Goal: Find specific fact: Find specific page/section

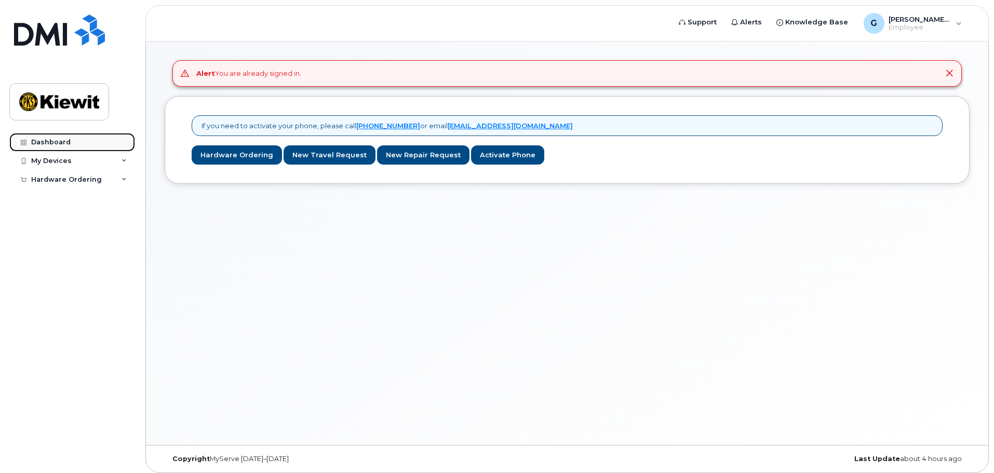
click at [87, 145] on link "Dashboard" at bounding box center [72, 142] width 126 height 19
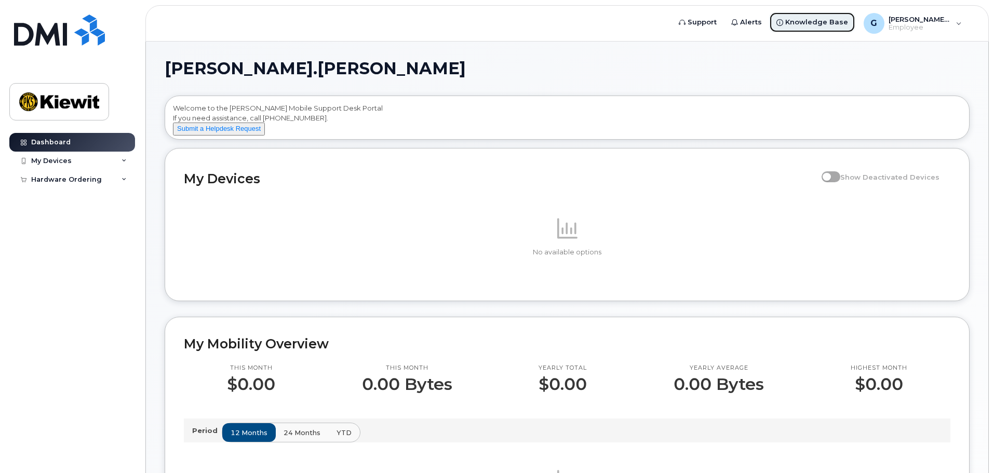
click at [809, 25] on span "Knowledge Base" at bounding box center [816, 22] width 63 height 10
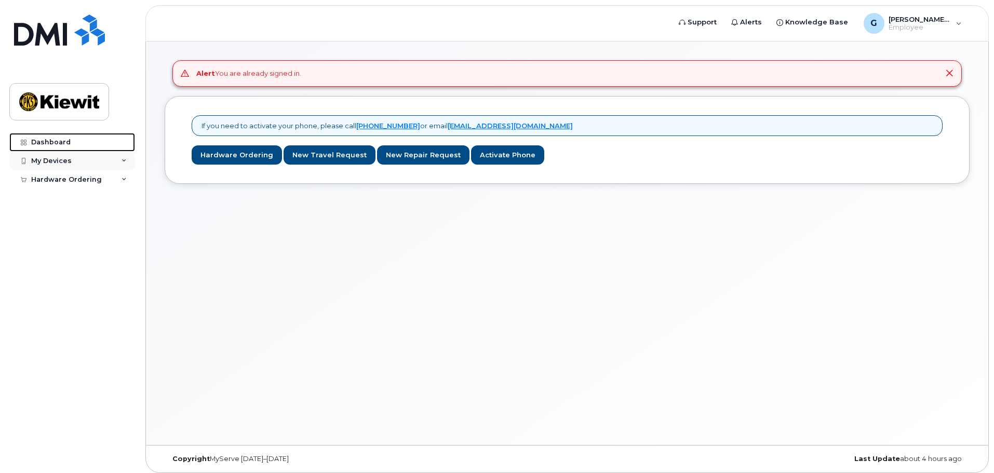
drag, startPoint x: 81, startPoint y: 141, endPoint x: 90, endPoint y: 161, distance: 22.1
click at [81, 141] on link "Dashboard" at bounding box center [72, 142] width 126 height 19
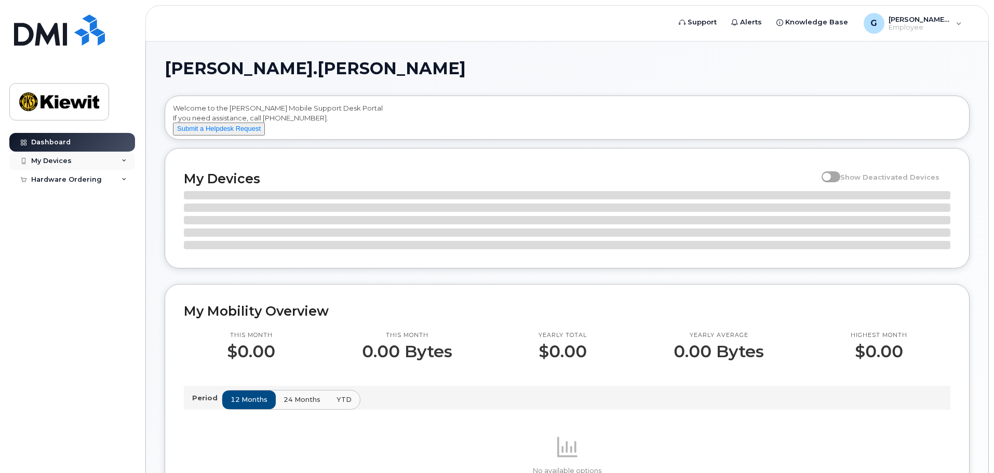
click at [100, 163] on div "My Devices" at bounding box center [72, 161] width 126 height 19
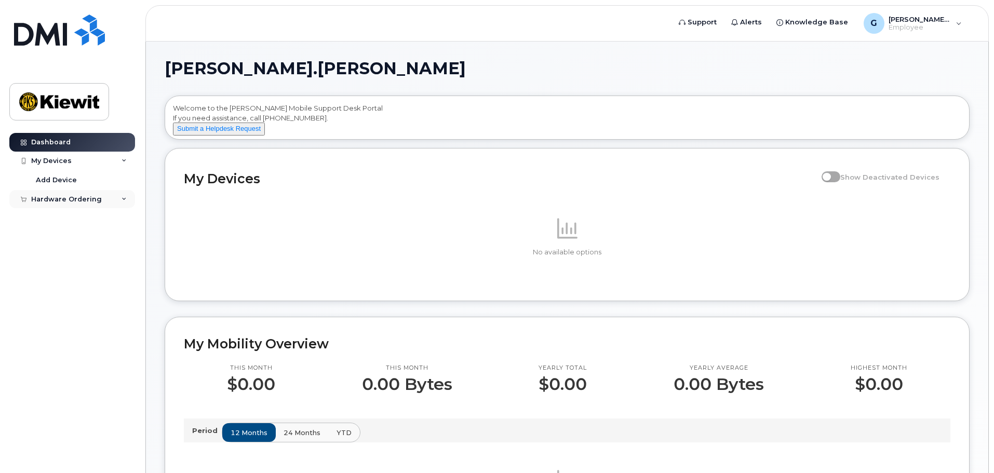
click at [94, 202] on div "Hardware Ordering" at bounding box center [66, 199] width 71 height 8
click at [77, 162] on div "My Devices" at bounding box center [72, 161] width 126 height 19
click at [934, 22] on span "[PERSON_NAME].[PERSON_NAME]" at bounding box center [920, 19] width 62 height 8
click at [701, 97] on div "Welcome to the Kiewit Mobile Support Desk Portal If you need assistance, call 8…" at bounding box center [567, 117] width 804 height 43
click at [327, 128] on div "Welcome to the Kiewit Mobile Support Desk Portal If you need assistance, call 8…" at bounding box center [567, 119] width 789 height 32
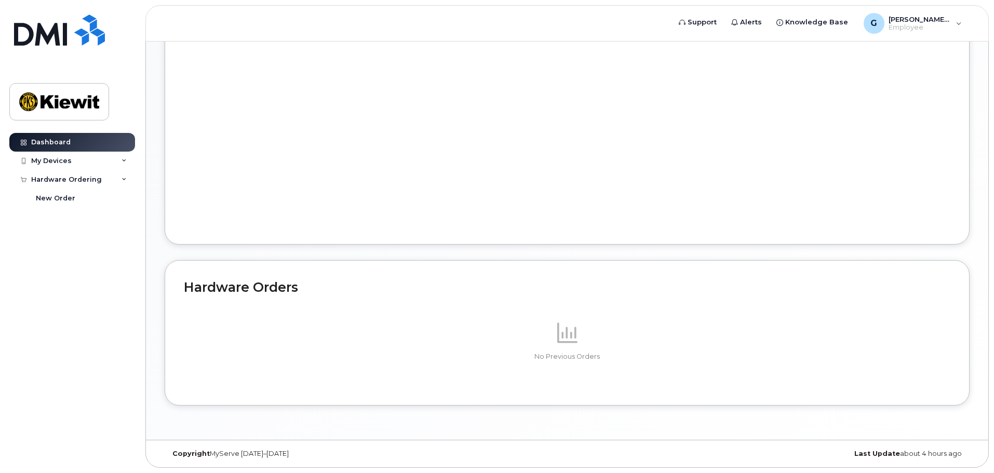
scroll to position [122, 0]
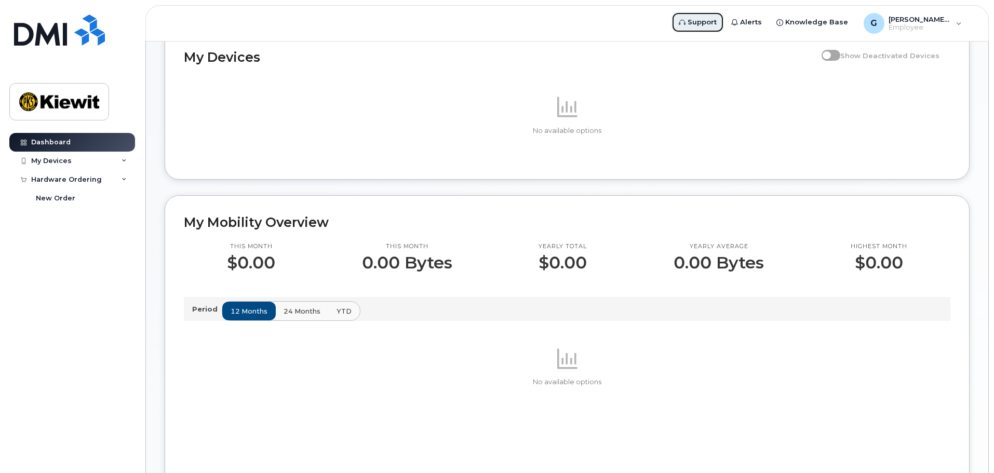
click at [699, 22] on span "Support" at bounding box center [702, 22] width 29 height 10
click at [55, 104] on img at bounding box center [59, 102] width 80 height 30
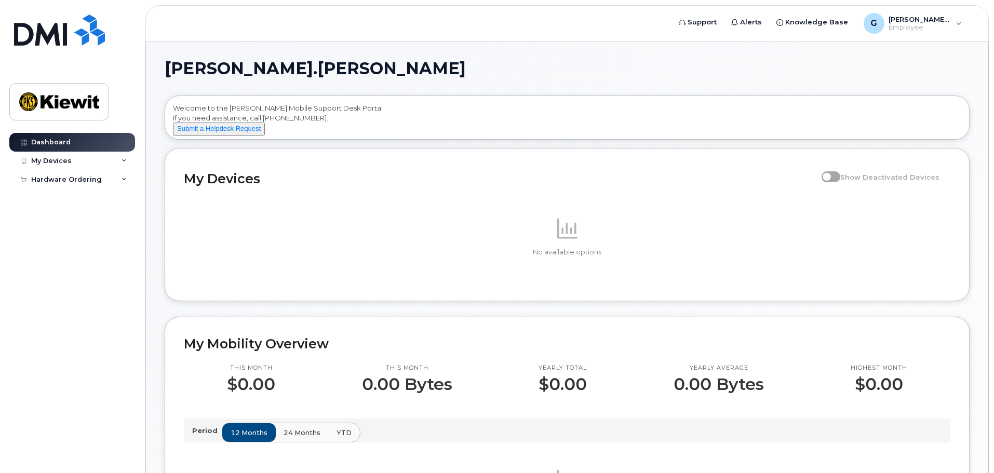
click at [470, 62] on h1 "[PERSON_NAME].[PERSON_NAME]" at bounding box center [565, 68] width 800 height 17
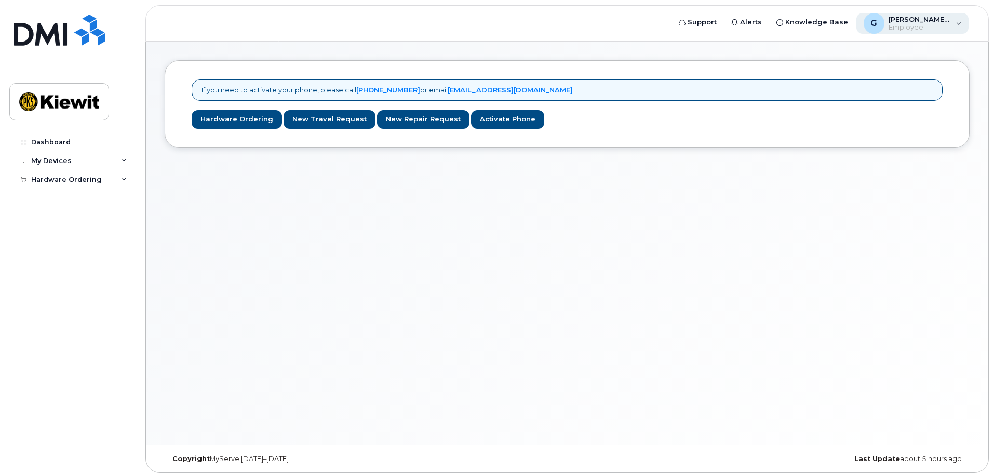
click at [895, 20] on span "[PERSON_NAME].[PERSON_NAME]" at bounding box center [920, 19] width 62 height 8
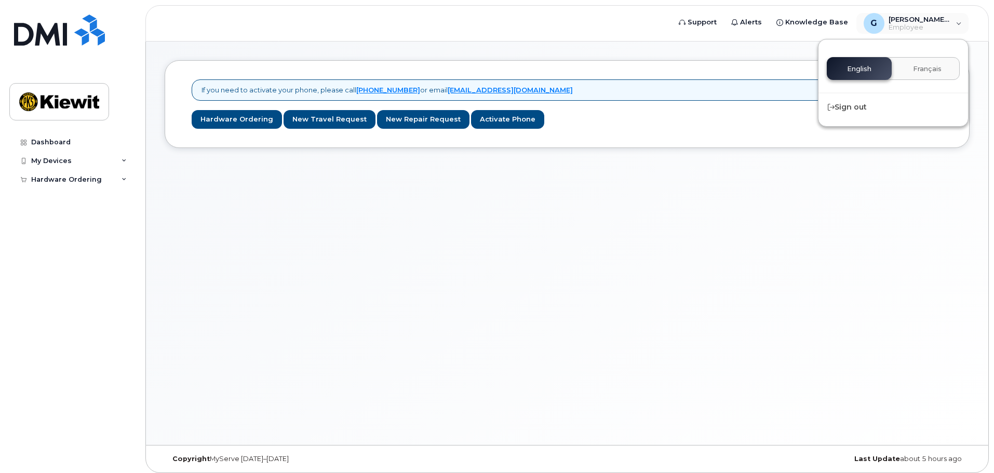
click at [614, 177] on div "If you need to activate your phone, please call 1-877-689-8289 or email helpdes…" at bounding box center [567, 244] width 843 height 404
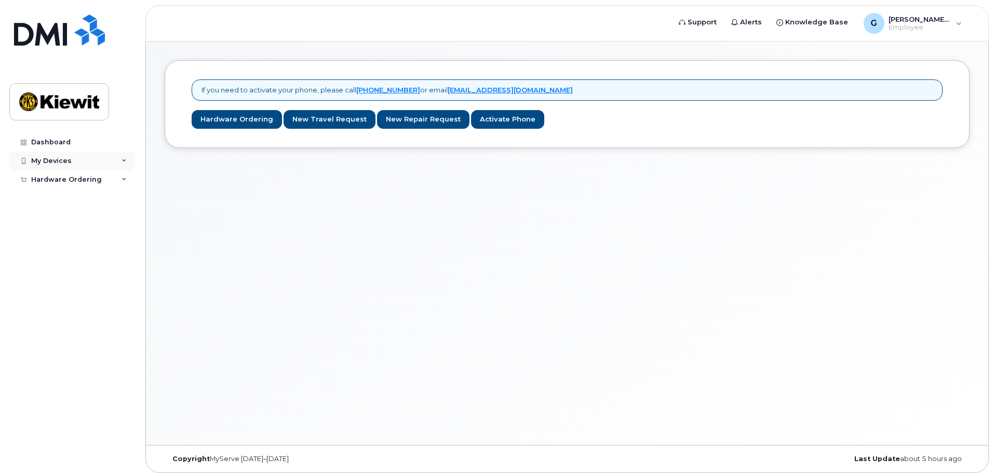
click at [110, 156] on div "My Devices" at bounding box center [72, 161] width 126 height 19
click at [113, 157] on div "My Devices" at bounding box center [72, 161] width 126 height 19
click at [447, 228] on div "If you need to activate your phone, please call 1-877-689-8289 or email helpdes…" at bounding box center [567, 244] width 843 height 404
click at [906, 17] on span "[PERSON_NAME].[PERSON_NAME]" at bounding box center [920, 19] width 62 height 8
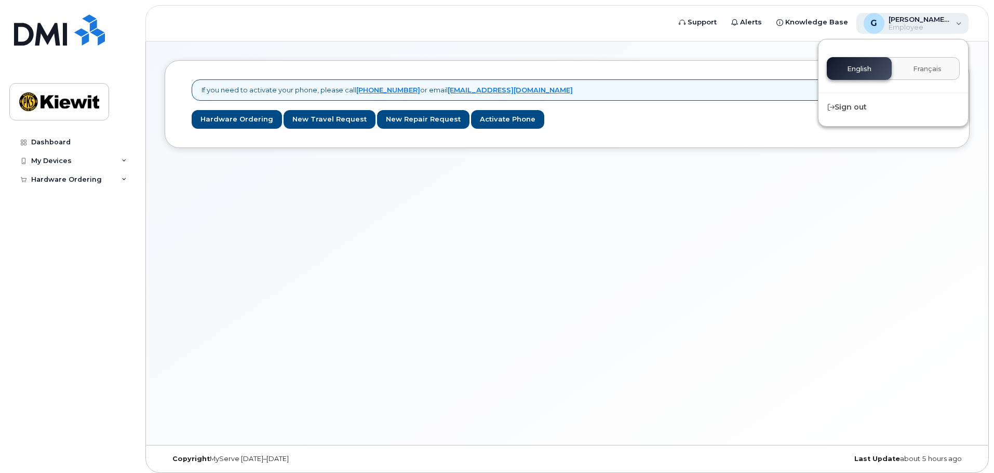
click at [906, 17] on span "[PERSON_NAME].[PERSON_NAME]" at bounding box center [920, 19] width 62 height 8
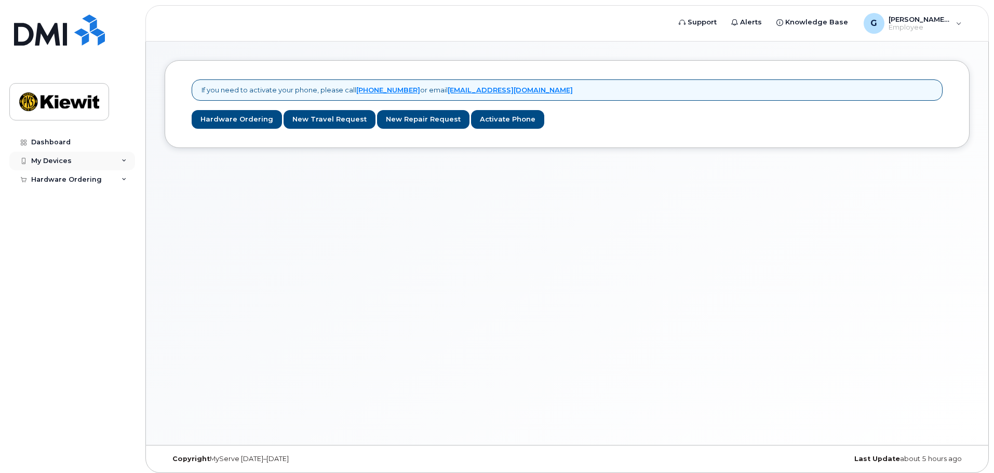
click at [125, 163] on icon at bounding box center [124, 160] width 5 height 5
click at [122, 178] on icon at bounding box center [124, 179] width 5 height 5
click at [60, 113] on img at bounding box center [59, 102] width 80 height 30
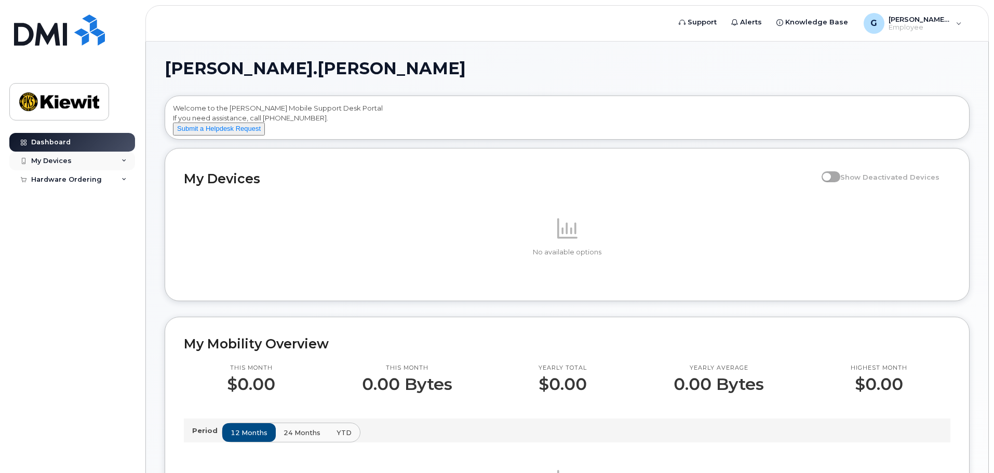
click at [112, 161] on div "My Devices" at bounding box center [72, 161] width 126 height 19
click at [76, 179] on div "Hardware Ordering" at bounding box center [66, 180] width 71 height 8
click at [72, 95] on img at bounding box center [59, 102] width 80 height 30
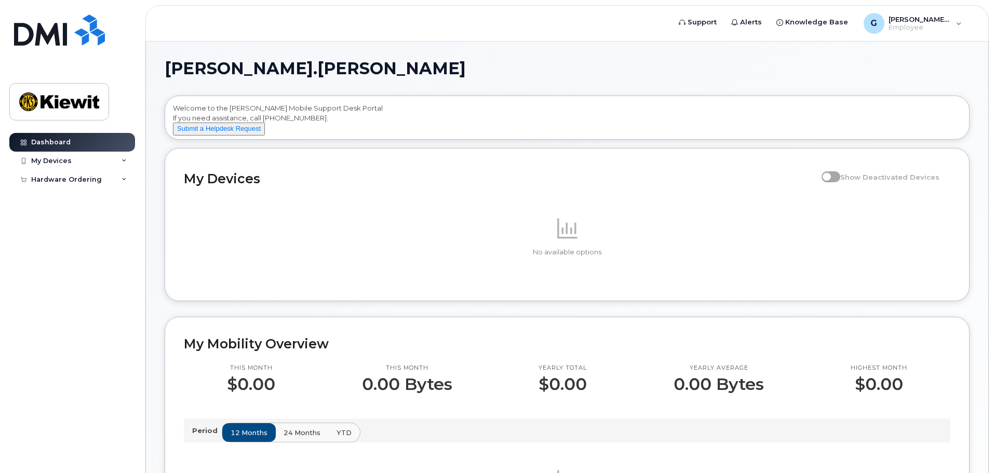
click at [840, 182] on span at bounding box center [831, 176] width 19 height 10
click at [806, 12] on link "Knowledge Base" at bounding box center [812, 22] width 86 height 21
click at [935, 26] on span "Employee" at bounding box center [920, 27] width 62 height 8
click at [762, 25] on span "Alerts" at bounding box center [751, 22] width 22 height 10
click at [705, 25] on span "Support" at bounding box center [702, 22] width 29 height 10
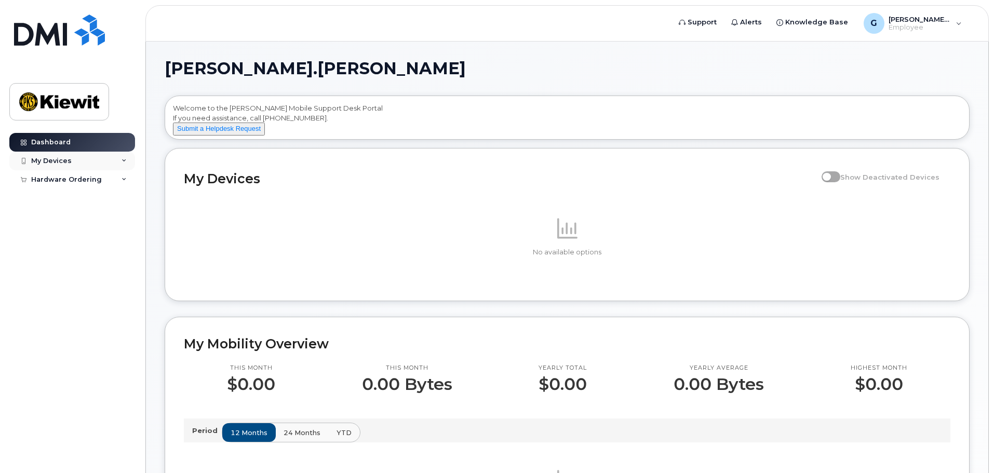
click at [102, 155] on div "My Devices" at bounding box center [72, 161] width 126 height 19
click at [60, 155] on div "My Devices" at bounding box center [72, 161] width 126 height 19
click at [69, 180] on div "Hardware Ordering" at bounding box center [66, 180] width 71 height 8
click at [469, 268] on div "No available options" at bounding box center [567, 236] width 767 height 91
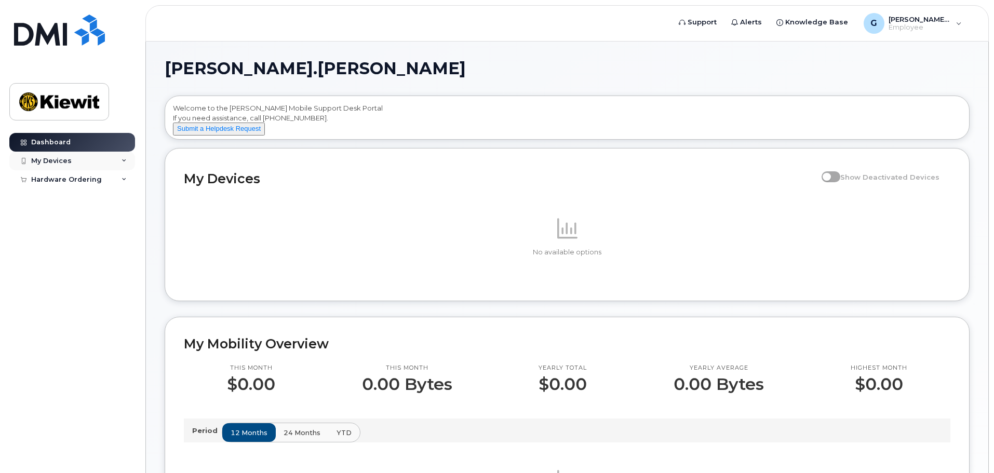
drag, startPoint x: 126, startPoint y: 159, endPoint x: 126, endPoint y: 166, distance: 6.8
click at [126, 159] on icon at bounding box center [124, 160] width 5 height 5
click at [126, 201] on icon at bounding box center [124, 199] width 5 height 5
click at [569, 317] on div "Gabrielle.Chicoine Welcome to the Kiewit Mobile Support Desk Portal If you need…" at bounding box center [567, 470] width 805 height 821
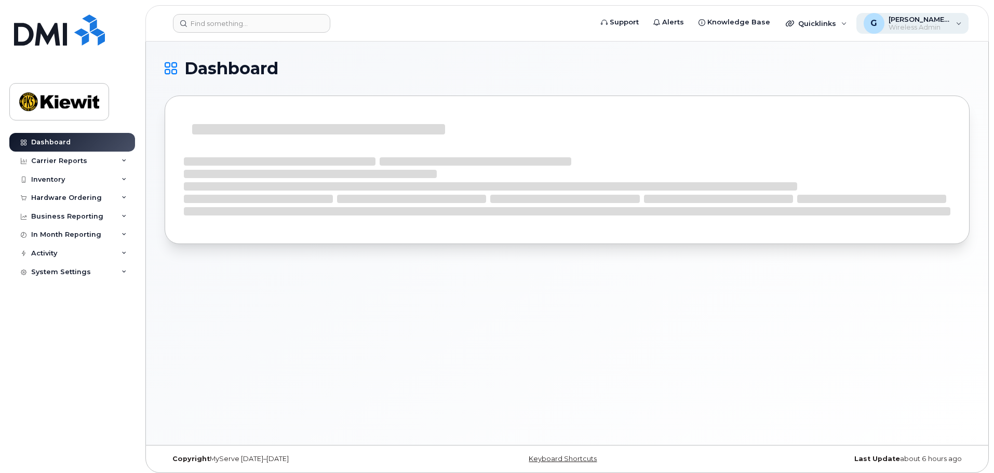
click at [921, 23] on span "[PERSON_NAME].[PERSON_NAME]" at bounding box center [920, 19] width 62 height 8
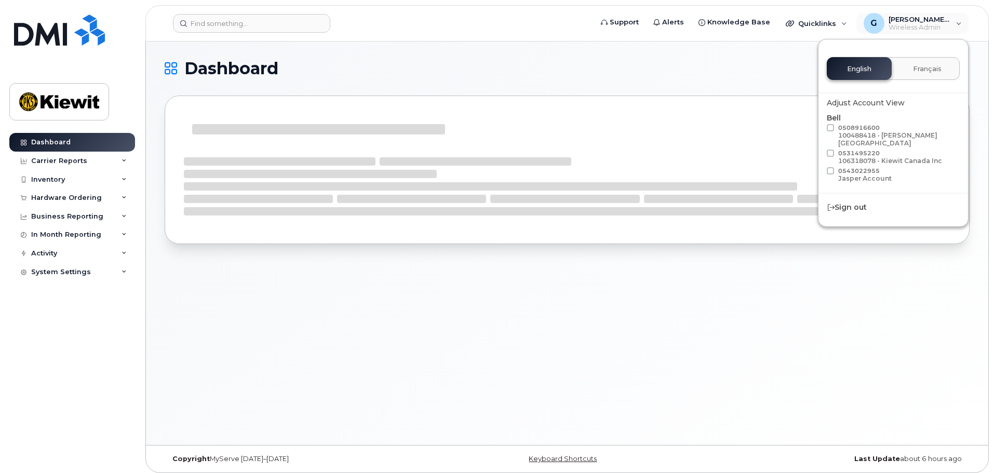
click at [753, 56] on div "Dashboard" at bounding box center [567, 244] width 843 height 404
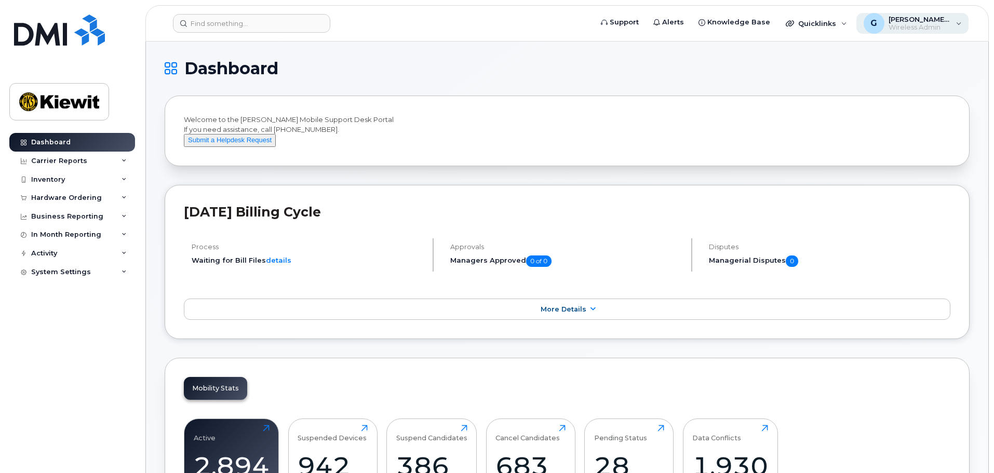
click at [949, 14] on div "G Gabrielle.Chicoine Wireless Admin" at bounding box center [913, 23] width 113 height 21
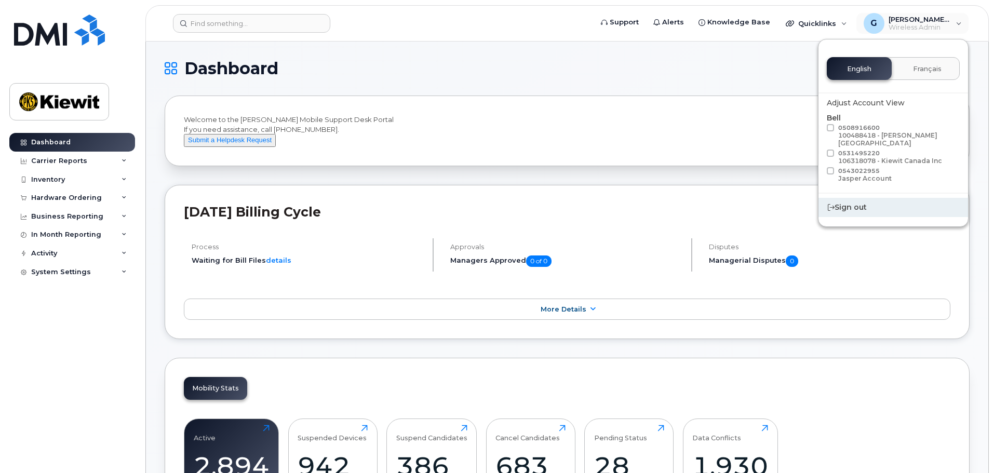
click at [844, 202] on div "Sign out" at bounding box center [894, 207] width 150 height 19
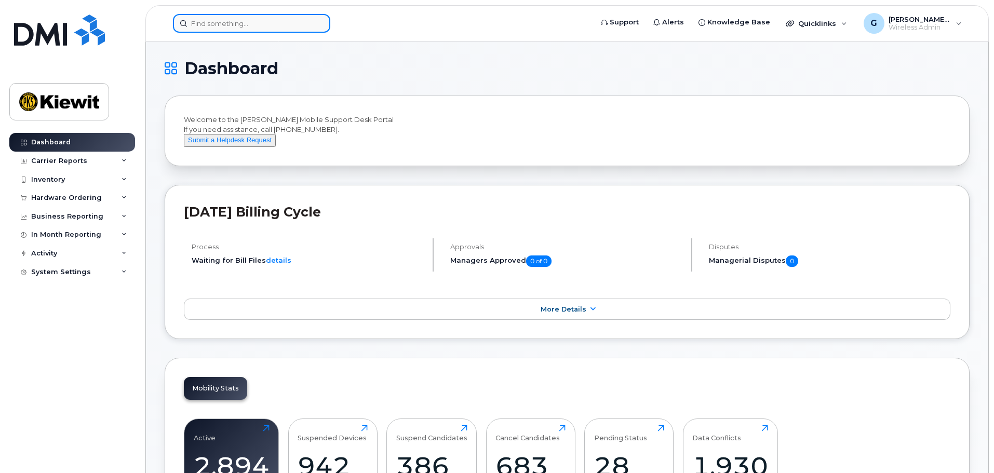
click at [221, 29] on input at bounding box center [251, 23] width 157 height 19
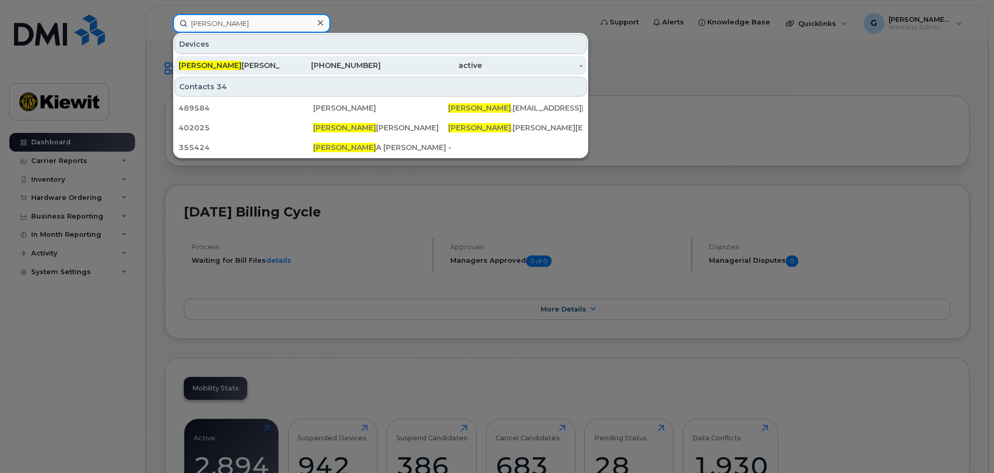
type input "Theresa"
click at [212, 63] on div "Theresa Hewitt" at bounding box center [229, 65] width 101 height 10
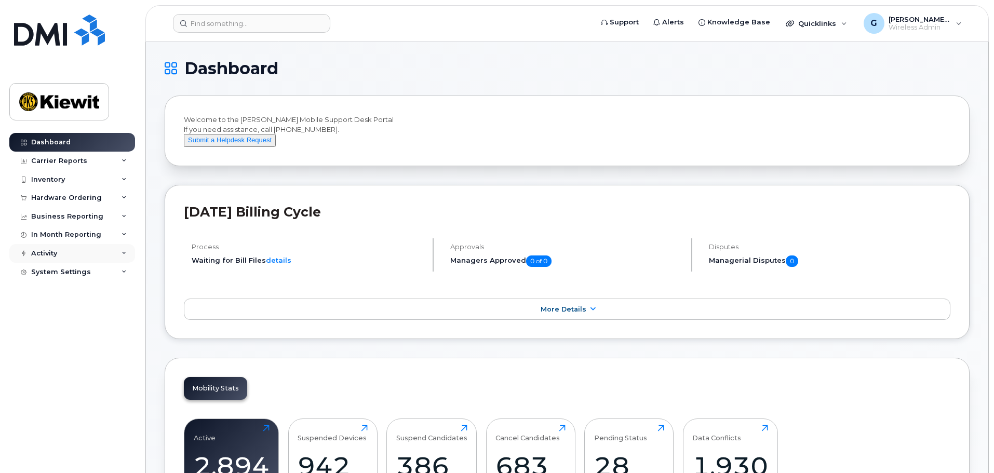
click at [124, 255] on icon at bounding box center [124, 253] width 5 height 5
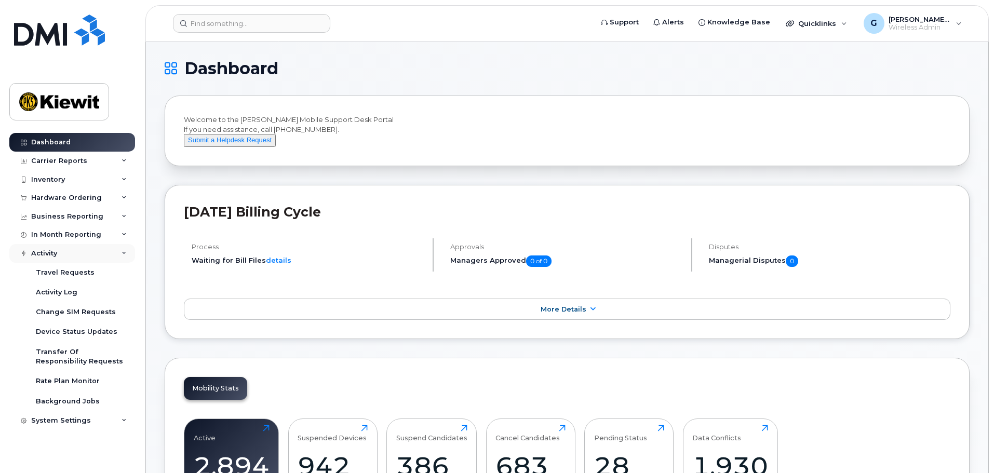
click at [124, 255] on icon at bounding box center [124, 253] width 5 height 5
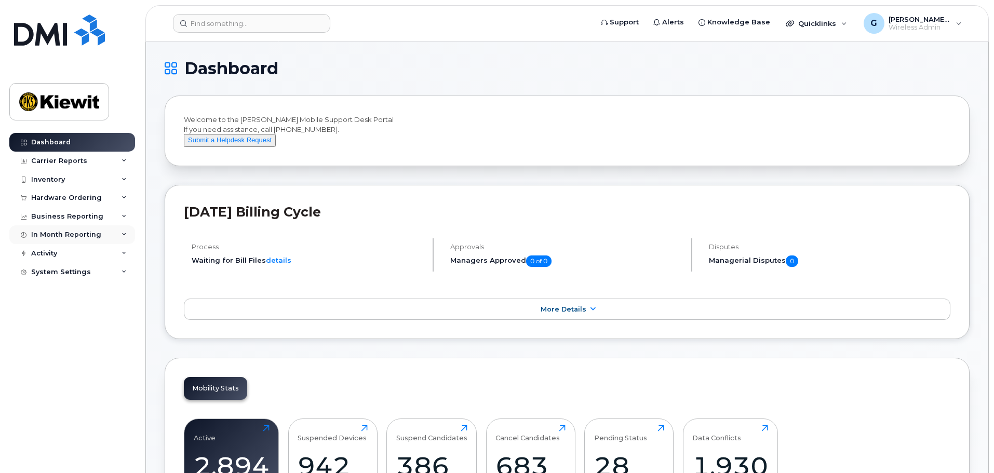
click at [131, 231] on div "In Month Reporting" at bounding box center [72, 234] width 126 height 19
click at [125, 218] on icon at bounding box center [124, 216] width 5 height 5
click at [124, 197] on icon at bounding box center [124, 197] width 5 height 5
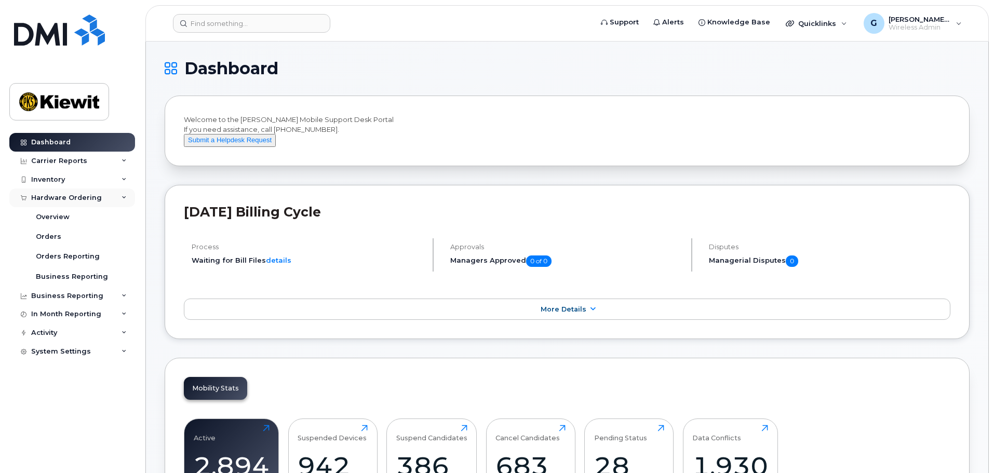
click at [124, 197] on icon at bounding box center [124, 197] width 5 height 5
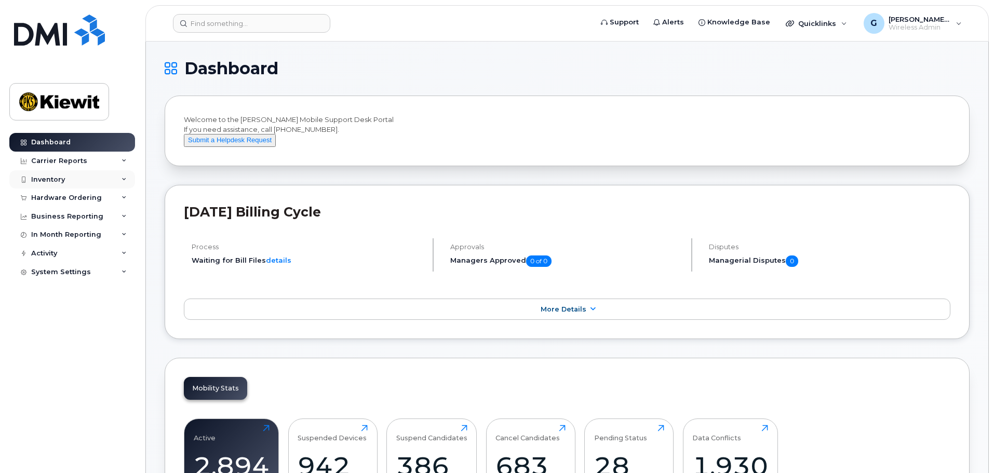
click at [125, 179] on icon at bounding box center [124, 179] width 5 height 5
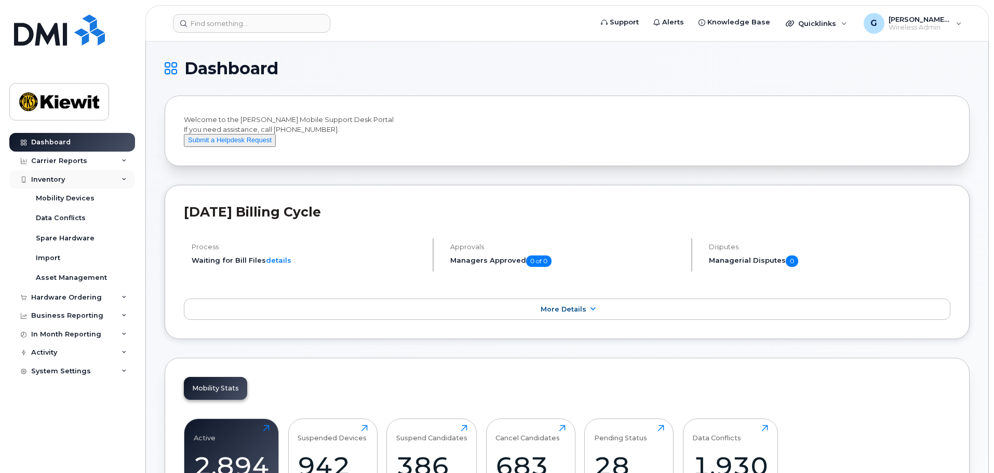
click at [125, 179] on icon at bounding box center [124, 179] width 5 height 5
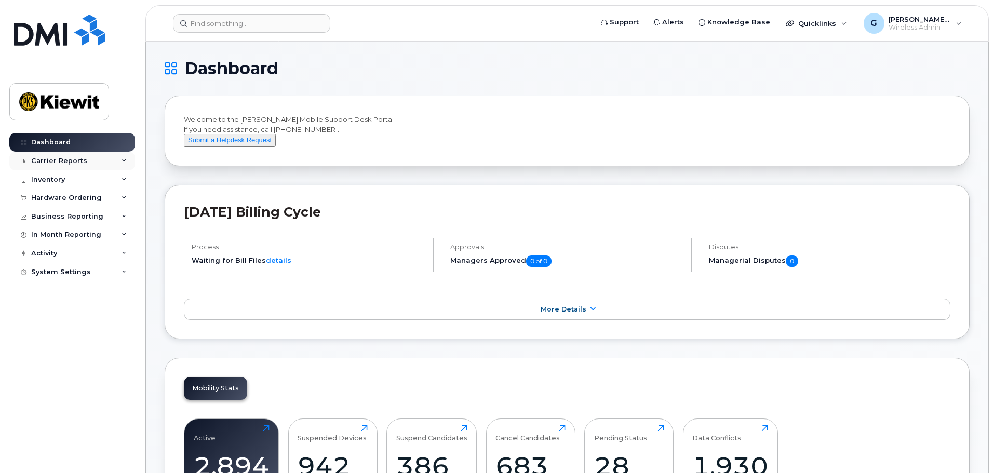
click at [127, 154] on div "Carrier Reports" at bounding box center [72, 161] width 126 height 19
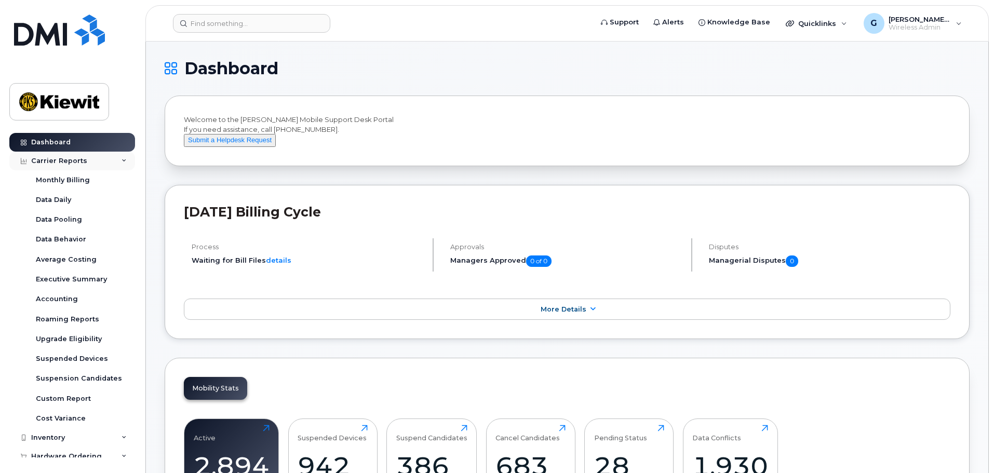
click at [127, 154] on div "Carrier Reports" at bounding box center [72, 161] width 126 height 19
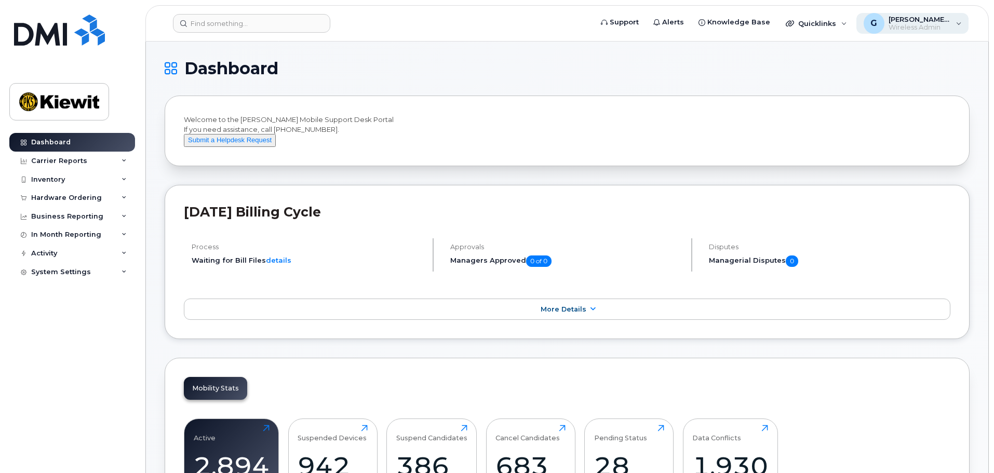
click at [910, 28] on span "Wireless Admin" at bounding box center [920, 27] width 62 height 8
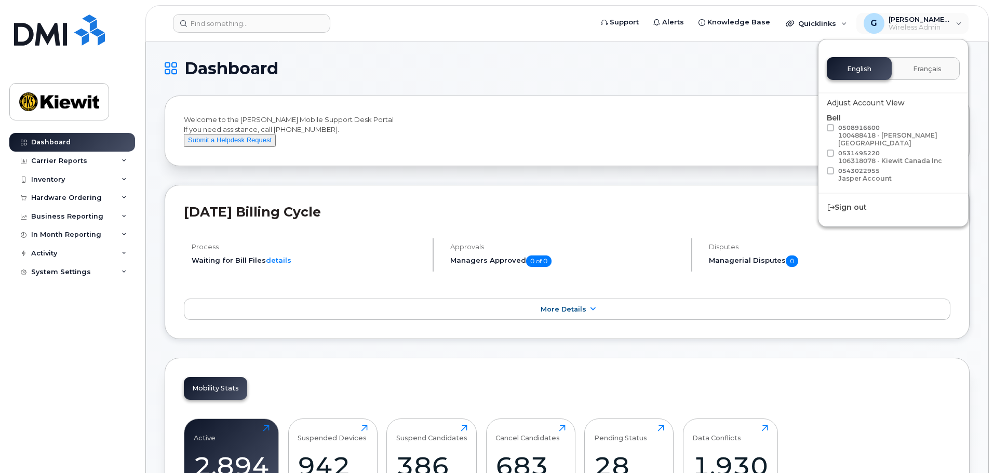
click at [828, 128] on span at bounding box center [830, 127] width 7 height 7
click at [820, 128] on input "0508916600 100488418 - McNally Canada" at bounding box center [817, 126] width 5 height 5
click at [831, 127] on span at bounding box center [830, 127] width 7 height 7
click at [820, 127] on input "0508916600 100488418 - McNally Canada" at bounding box center [817, 126] width 5 height 5
checkbox input "false"
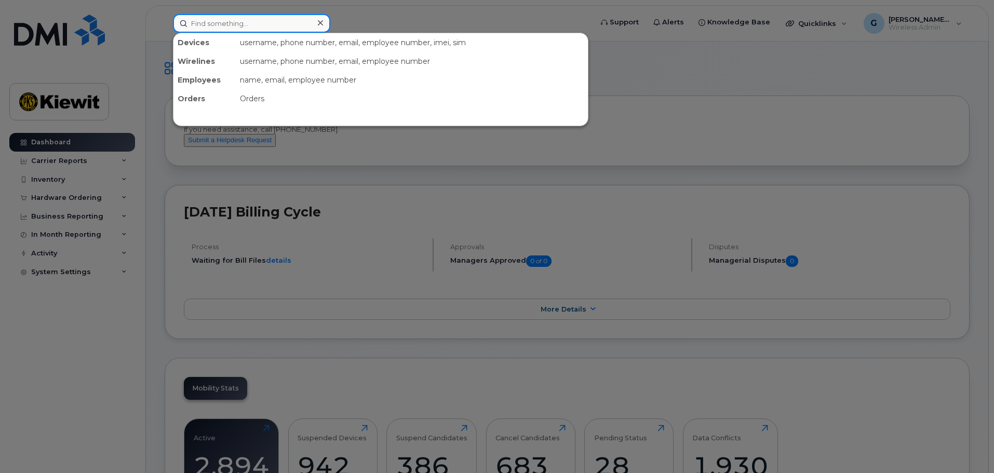
click at [296, 21] on input at bounding box center [251, 23] width 157 height 19
type input "lauren"
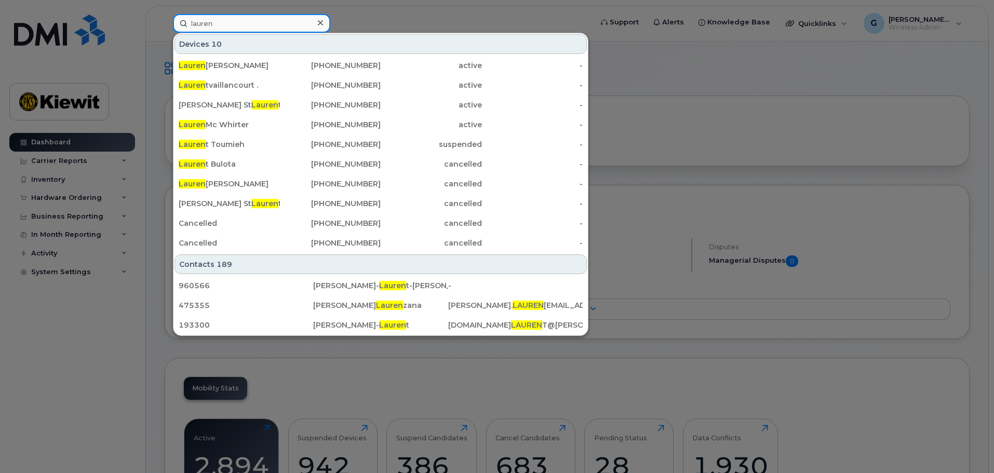
drag, startPoint x: 230, startPoint y: 20, endPoint x: 153, endPoint y: 15, distance: 77.1
click at [165, 15] on div "lauren Devices 10 Lauren ce Brouard 514-260-6756 active - Lauren tvaillancourt …" at bounding box center [379, 23] width 429 height 19
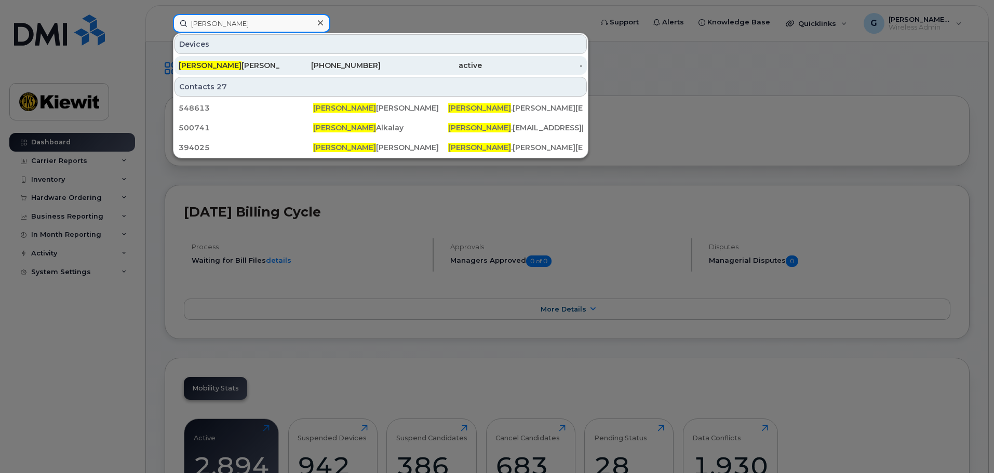
type input "[PERSON_NAME]"
click at [264, 72] on div "[PERSON_NAME]" at bounding box center [229, 65] width 101 height 19
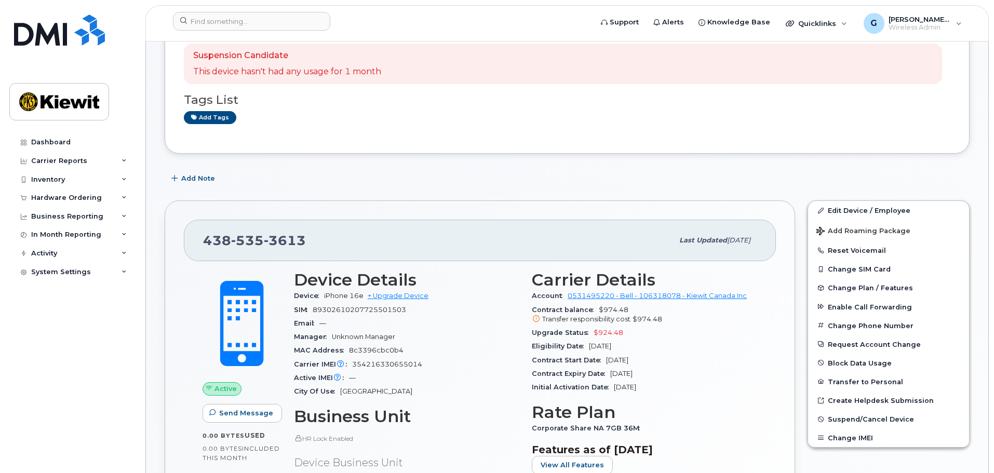
scroll to position [156, 0]
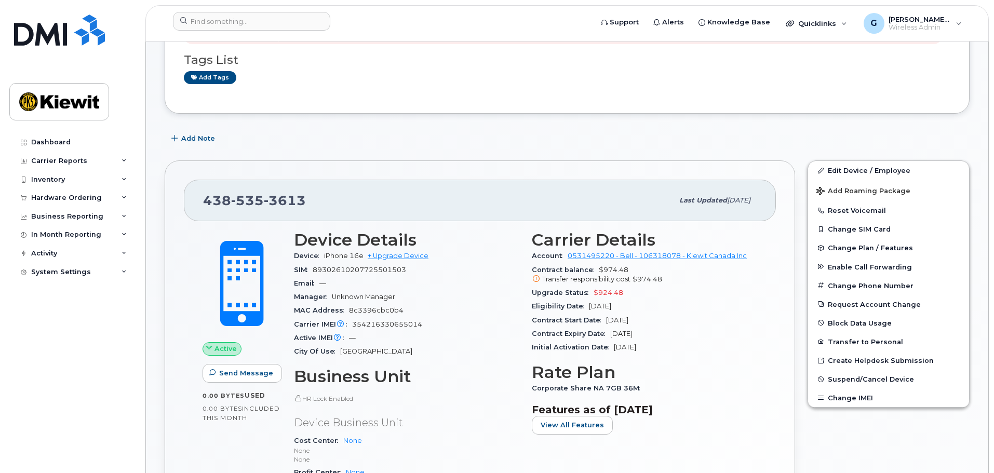
click at [425, 217] on div "[PHONE_NUMBER] Last updated [DATE]" at bounding box center [480, 201] width 592 height 42
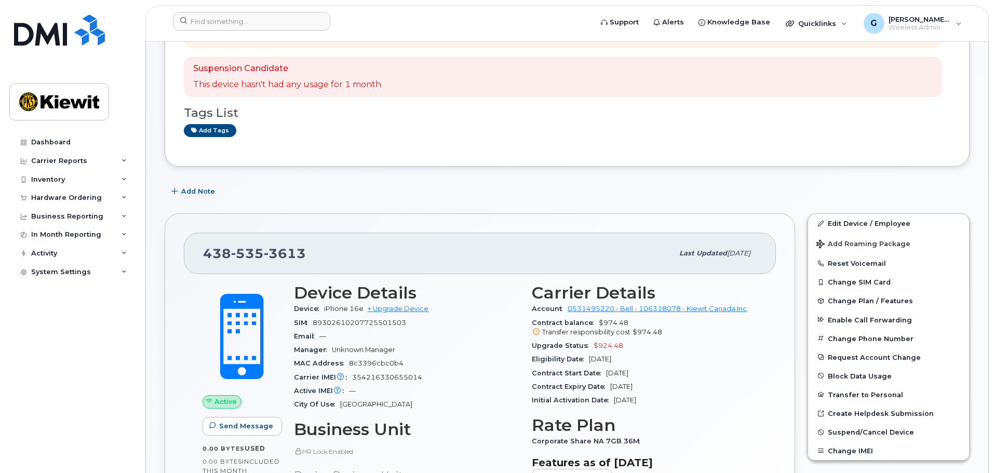
scroll to position [208, 0]
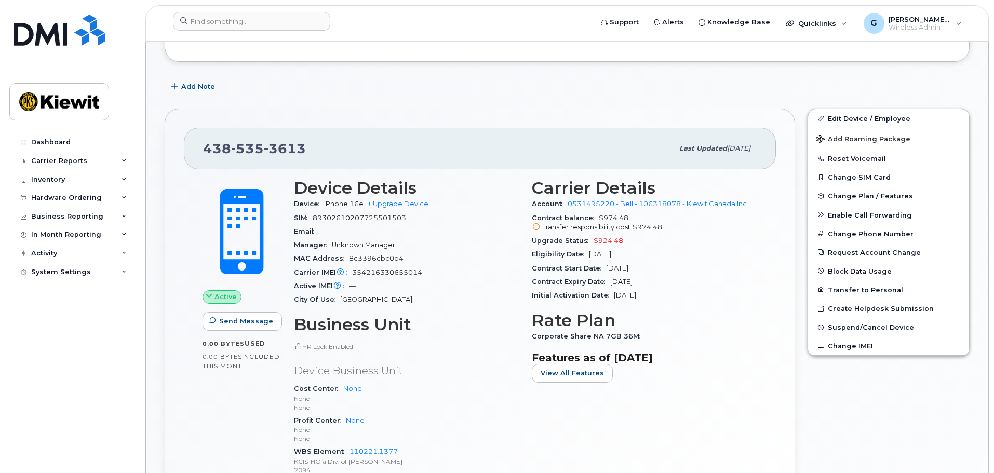
click at [444, 268] on div "Carrier IMEI Carrier IMEI is reported during the last billing cycle or change o…" at bounding box center [406, 273] width 225 height 14
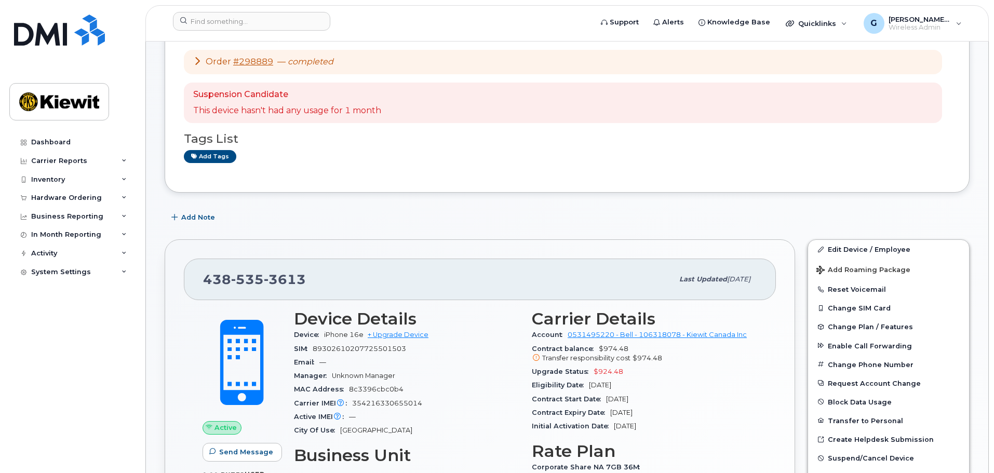
scroll to position [0, 0]
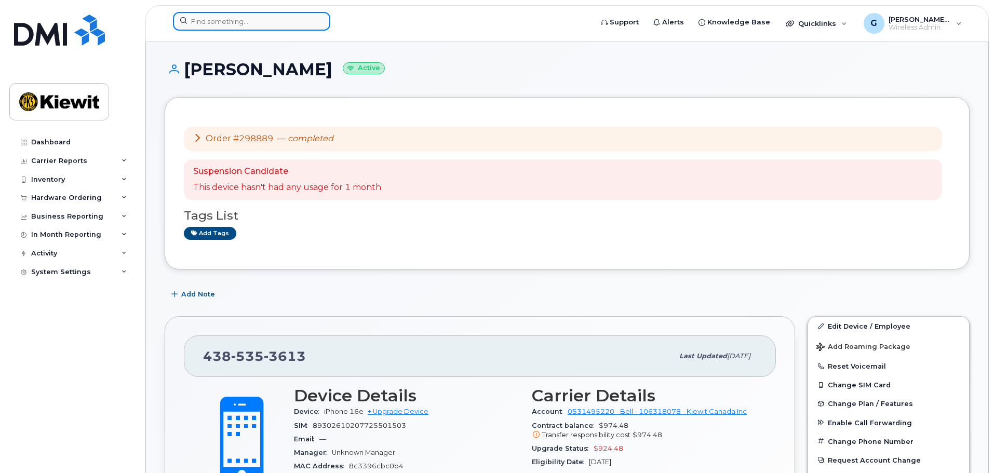
click at [264, 24] on input at bounding box center [251, 21] width 157 height 19
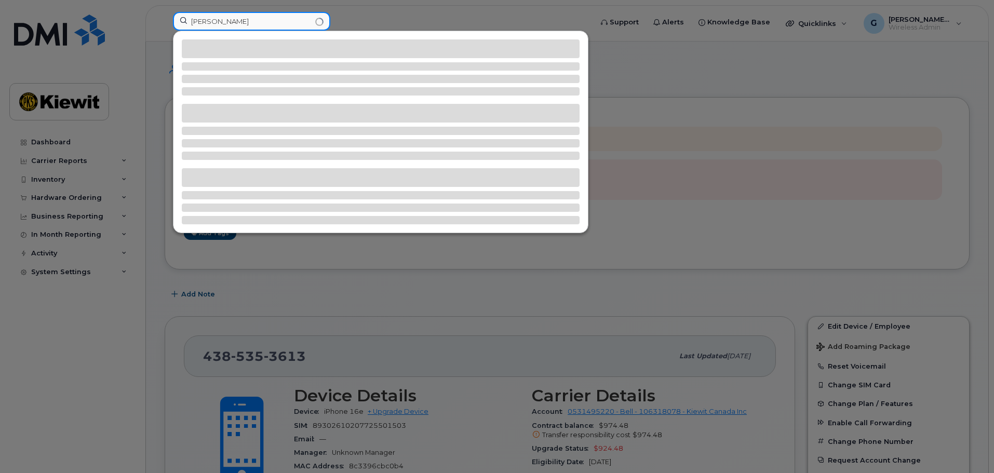
type input "theresa"
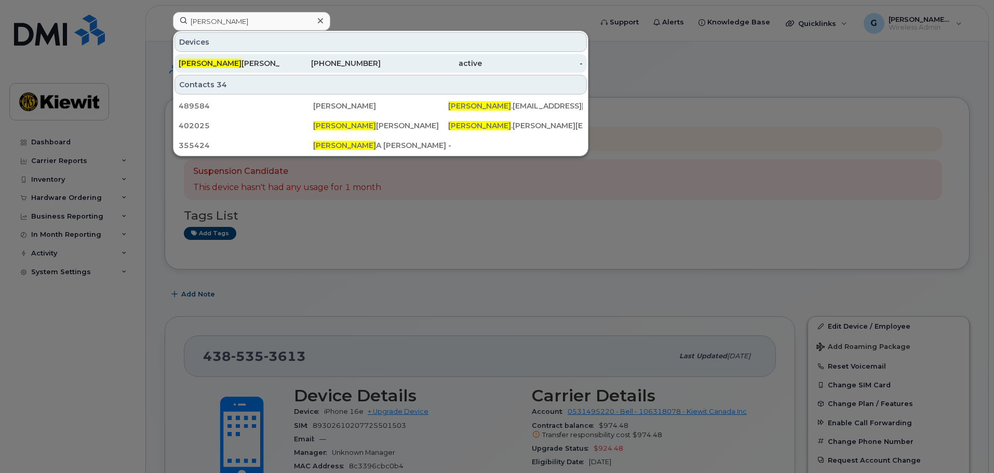
click at [264, 57] on div "[PERSON_NAME]" at bounding box center [229, 63] width 101 height 19
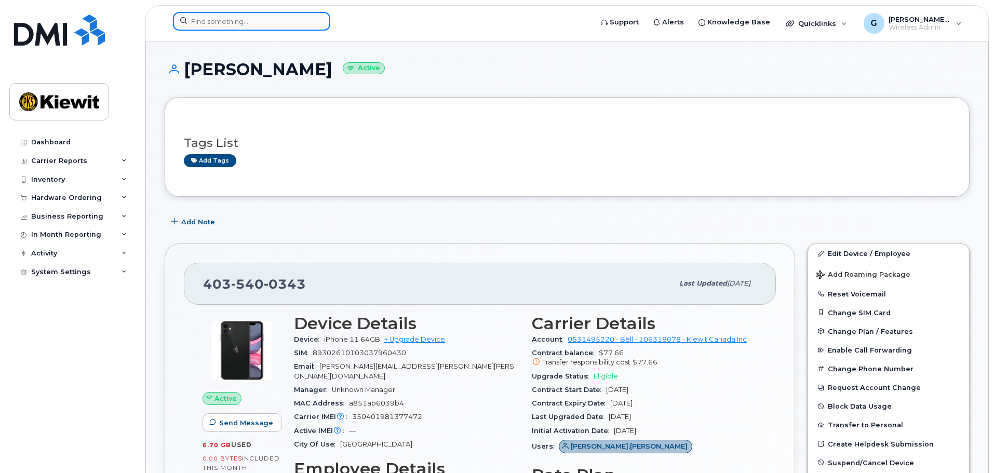
click at [263, 15] on input at bounding box center [251, 21] width 157 height 19
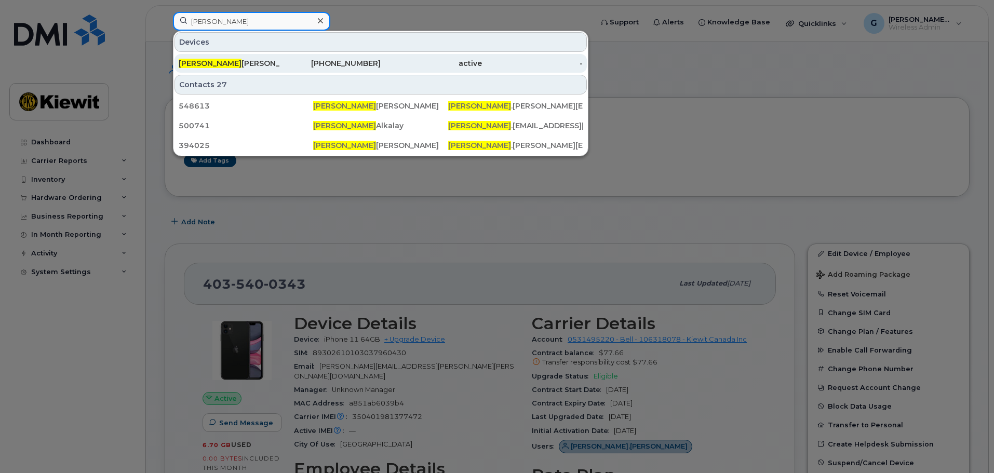
type input "gabrielle"
click at [262, 59] on div "Gabrielle Chicoine" at bounding box center [229, 63] width 101 height 10
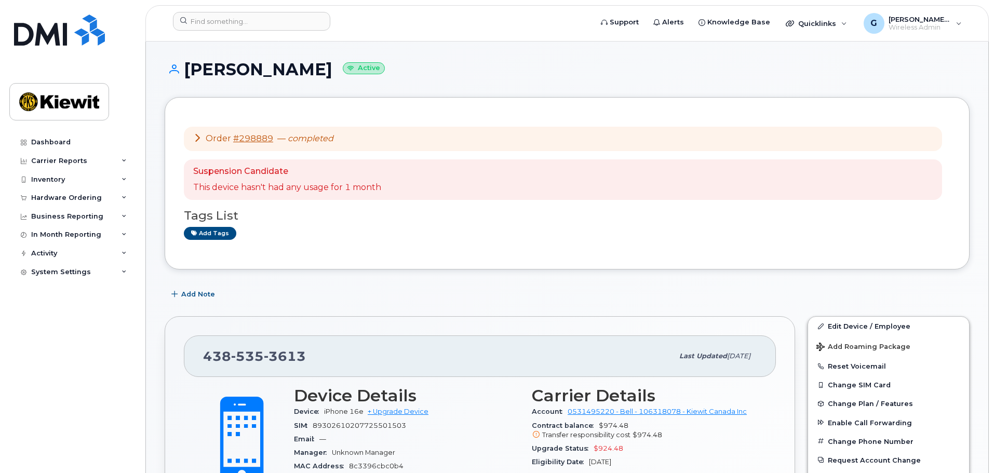
click at [547, 254] on div "Order #298889 — completed Suspension Candidate This device hasn't had any usage…" at bounding box center [567, 183] width 805 height 172
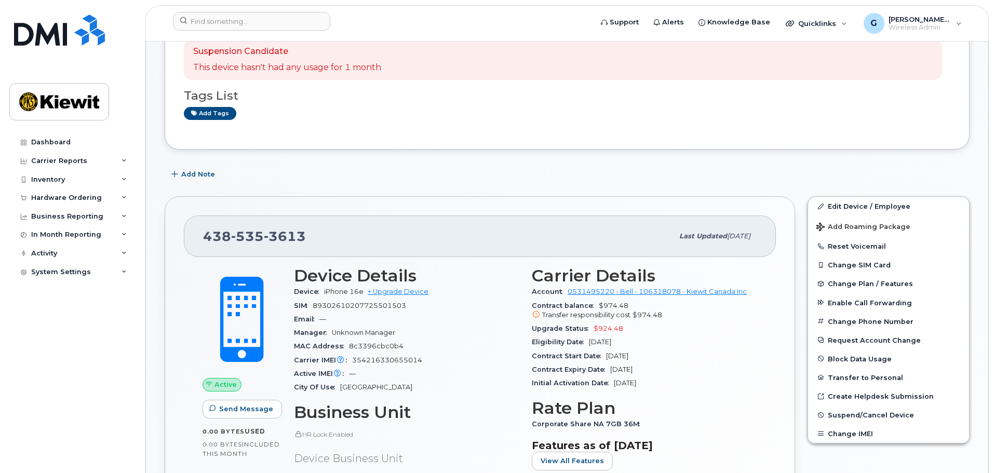
scroll to position [208, 0]
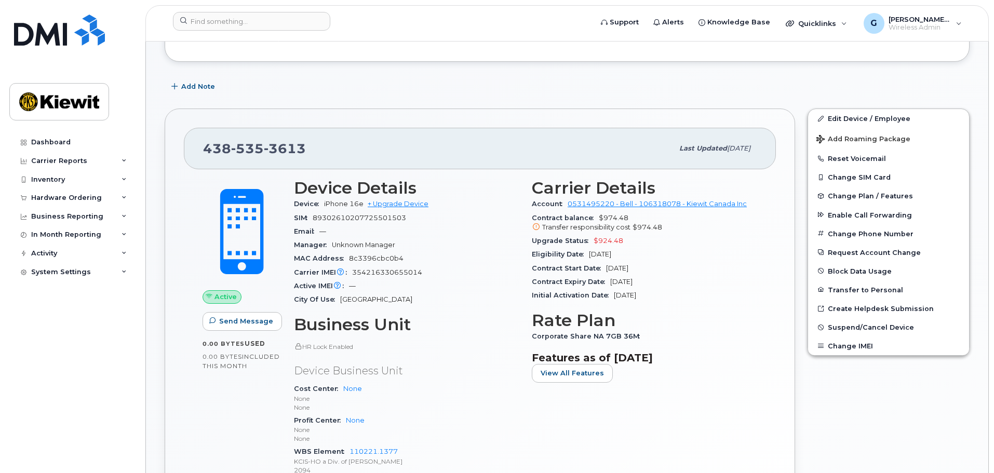
click at [420, 227] on div "Email —" at bounding box center [406, 232] width 225 height 14
click at [603, 238] on span "$924.48" at bounding box center [609, 241] width 30 height 8
click at [613, 242] on span "$924.48" at bounding box center [609, 241] width 30 height 8
click at [592, 235] on div "Upgrade Status $924.48" at bounding box center [644, 241] width 225 height 14
drag, startPoint x: 604, startPoint y: 240, endPoint x: 627, endPoint y: 245, distance: 23.9
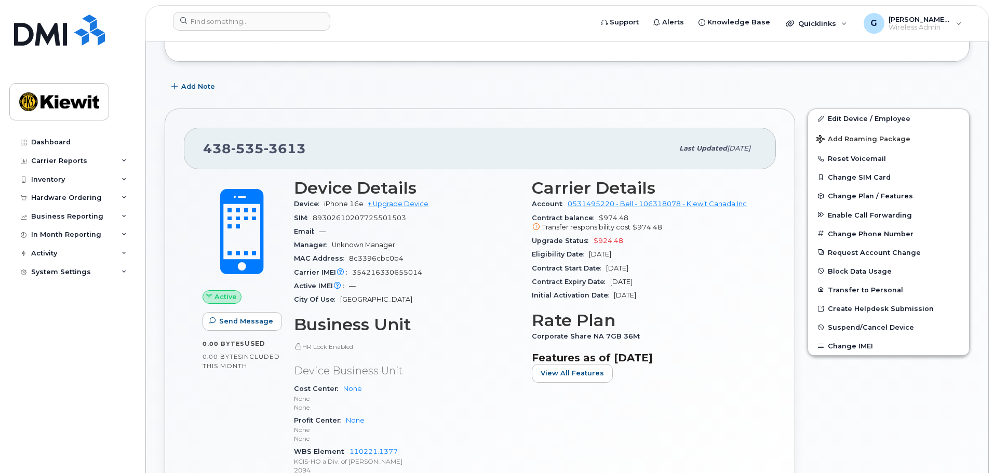
click at [614, 244] on span "$924.48" at bounding box center [609, 241] width 30 height 8
click at [478, 289] on div "Active IMEI Active IMEI is refreshed daily with a delay of up to 48 hours follo…" at bounding box center [406, 286] width 225 height 14
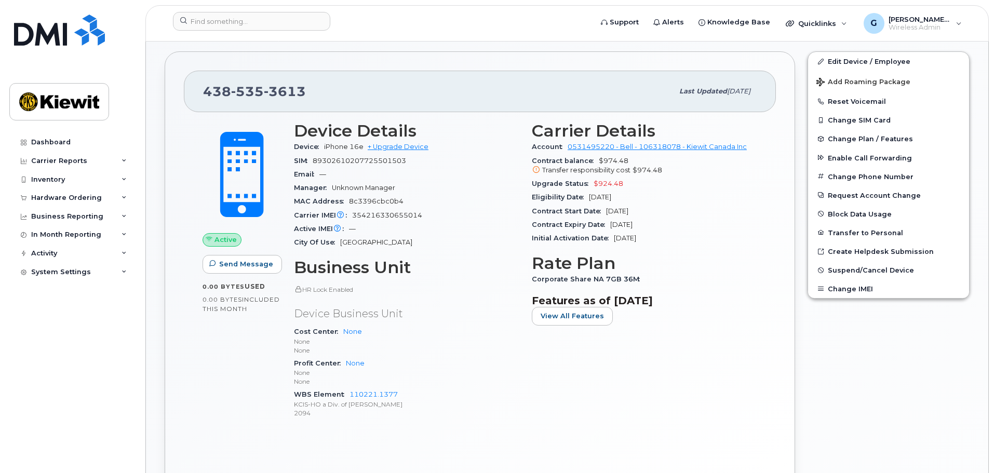
scroll to position [156, 0]
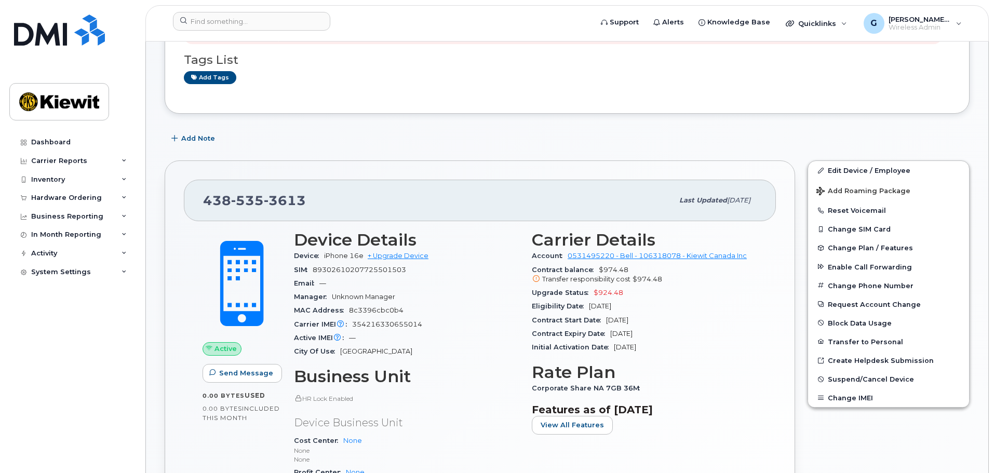
click at [537, 280] on icon at bounding box center [536, 279] width 7 height 7
click at [678, 292] on div "Upgrade Status $924.48" at bounding box center [644, 293] width 225 height 14
click at [517, 141] on div "Add Note" at bounding box center [567, 138] width 805 height 19
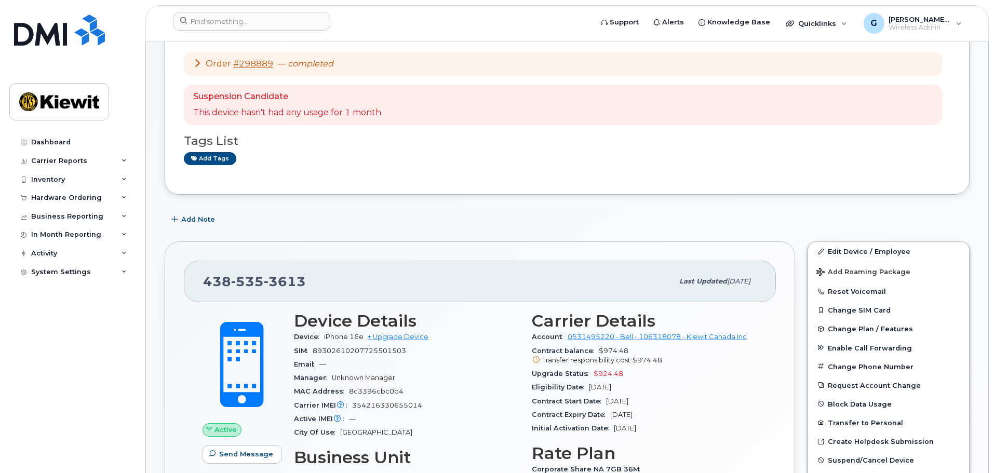
scroll to position [0, 0]
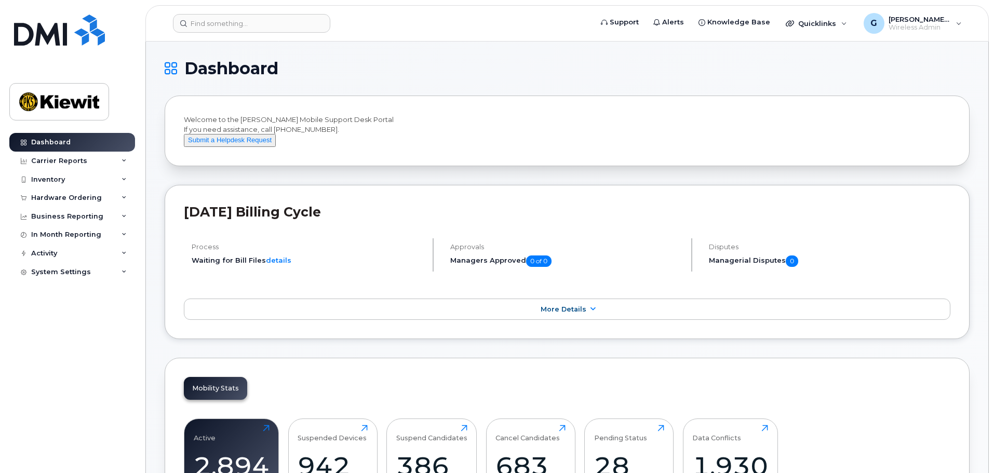
click at [439, 76] on h1 "Dashboard" at bounding box center [565, 68] width 800 height 17
click at [287, 27] on input at bounding box center [251, 23] width 157 height 19
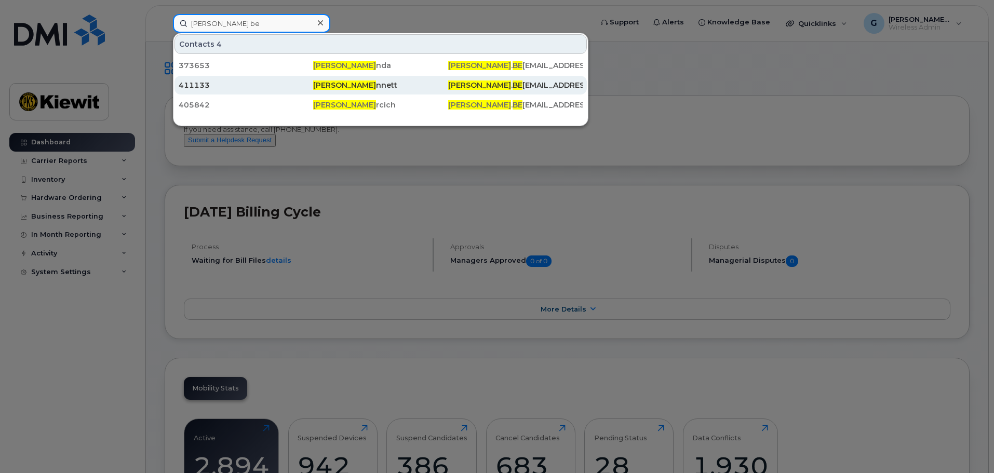
type input "rebecca be"
click at [310, 85] on div "411133" at bounding box center [246, 85] width 135 height 10
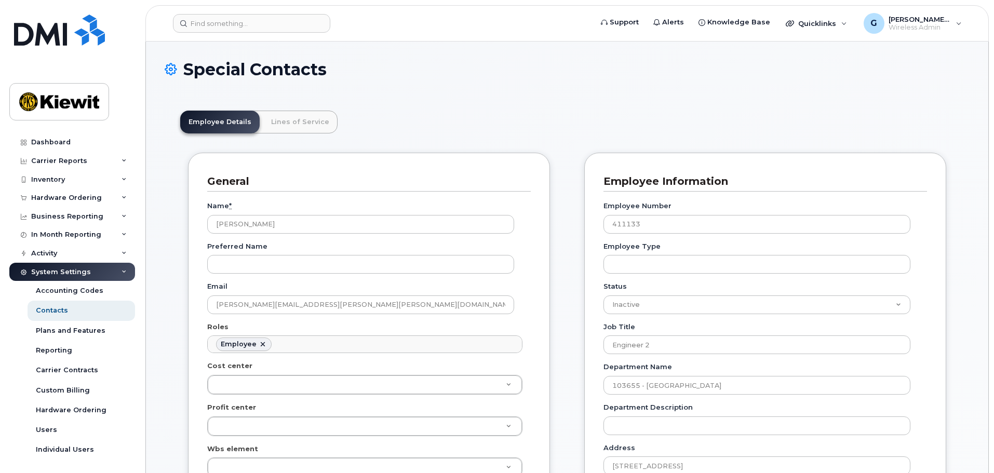
scroll to position [31, 0]
click at [540, 199] on div "General Name * [PERSON_NAME] Preferred Name Email [PERSON_NAME][EMAIL_ADDRESS][…" at bounding box center [369, 437] width 362 height 569
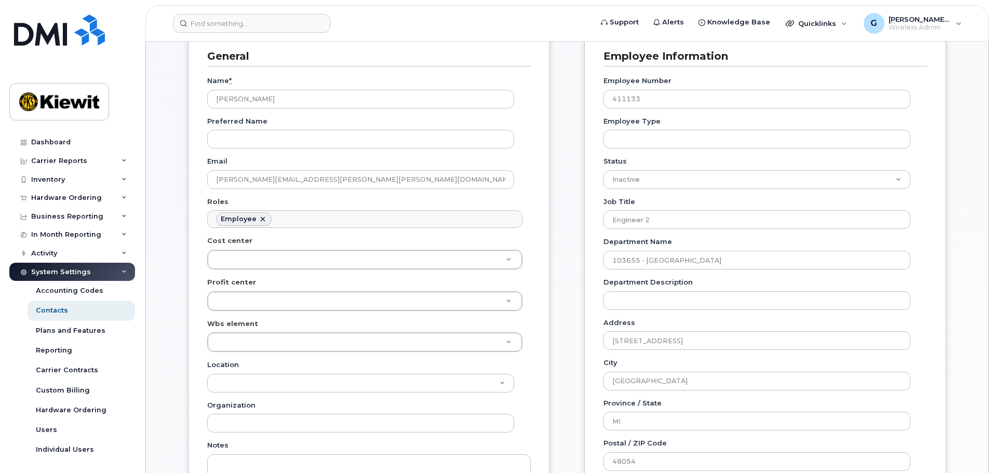
scroll to position [0, 0]
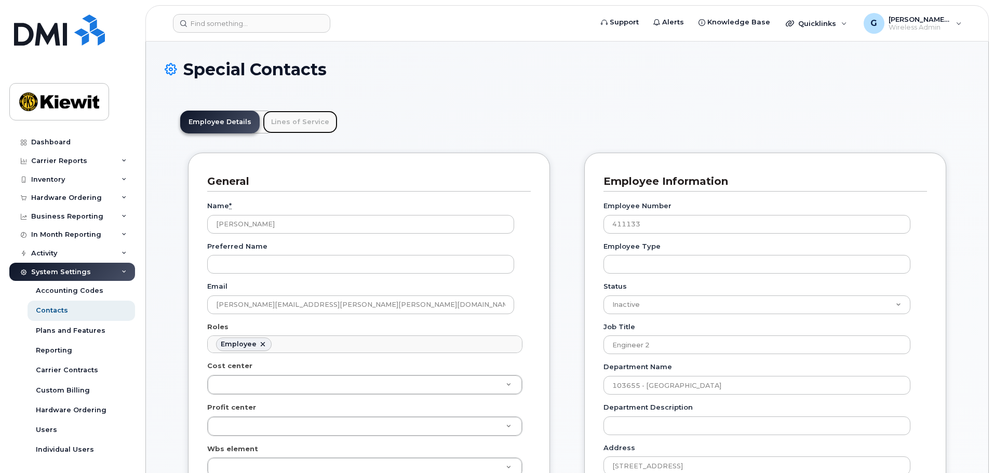
drag, startPoint x: 286, startPoint y: 127, endPoint x: 278, endPoint y: 127, distance: 7.8
click at [286, 127] on link "Lines of Service" at bounding box center [300, 122] width 75 height 23
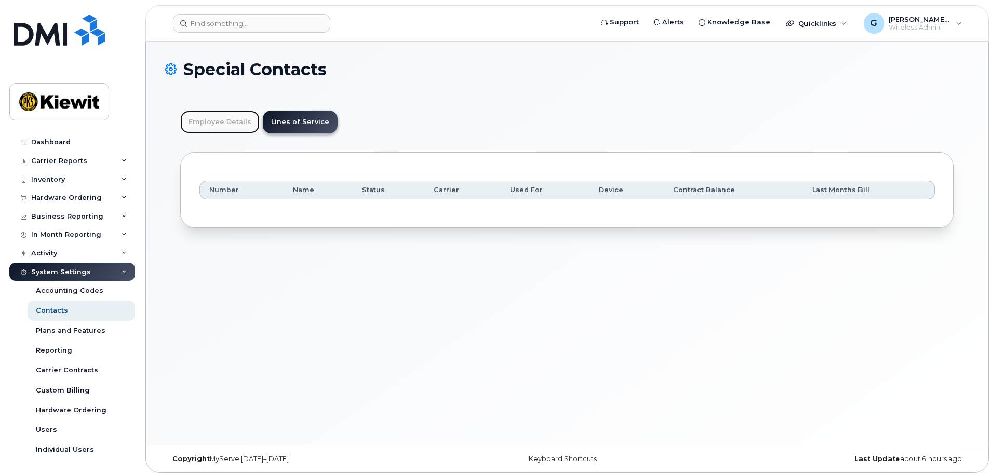
click at [210, 122] on link "Employee Details" at bounding box center [219, 122] width 79 height 23
